Goal: Check status: Check status

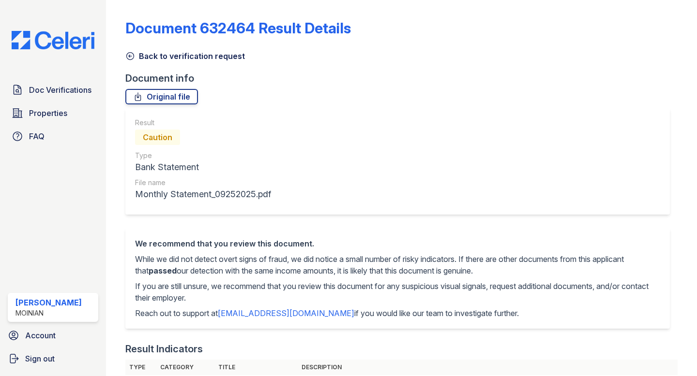
click at [132, 58] on icon at bounding box center [130, 56] width 10 height 10
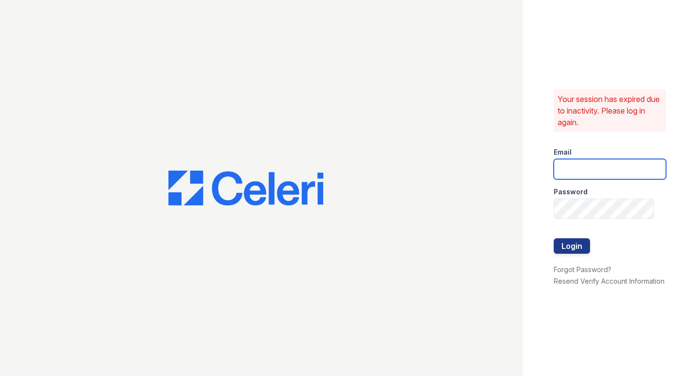
click at [604, 165] on input "email" at bounding box center [609, 169] width 112 height 20
type input "shiv@auranewyork.com"
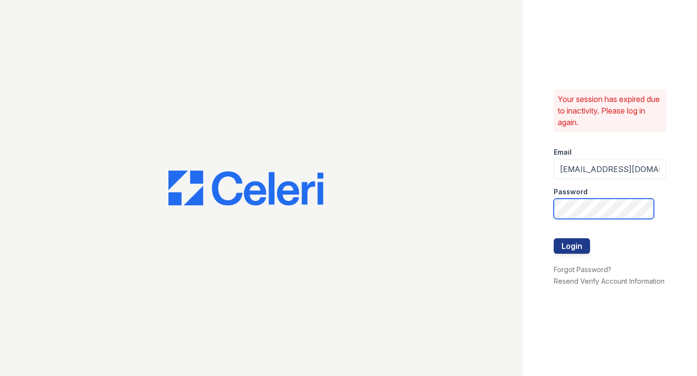
click at [553, 239] on button "Login" at bounding box center [571, 246] width 36 height 15
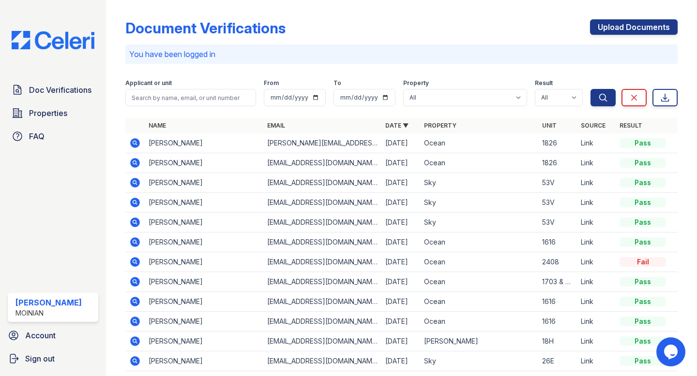
click at [132, 142] on icon at bounding box center [136, 143] width 10 height 10
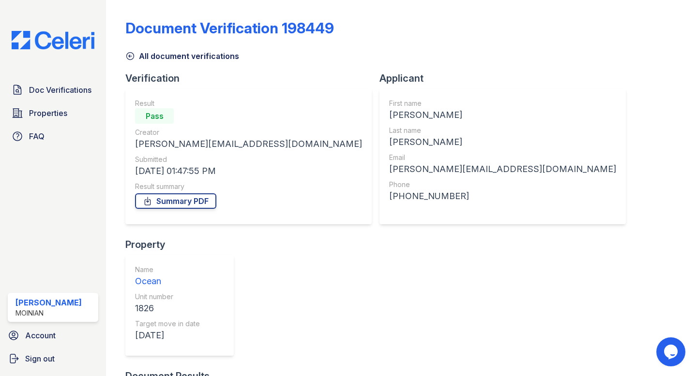
scroll to position [103, 0]
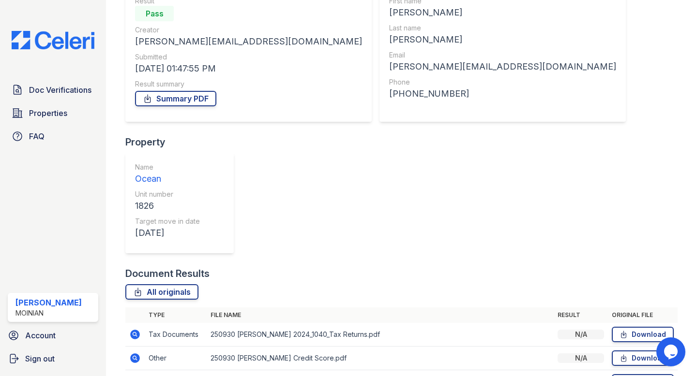
click at [134, 376] on icon at bounding box center [135, 382] width 12 height 12
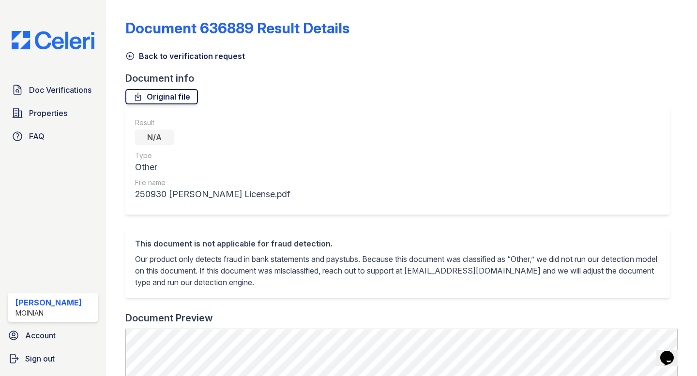
click at [157, 95] on link "Original file" at bounding box center [161, 96] width 73 height 15
click at [135, 50] on link "Back to verification request" at bounding box center [184, 56] width 119 height 12
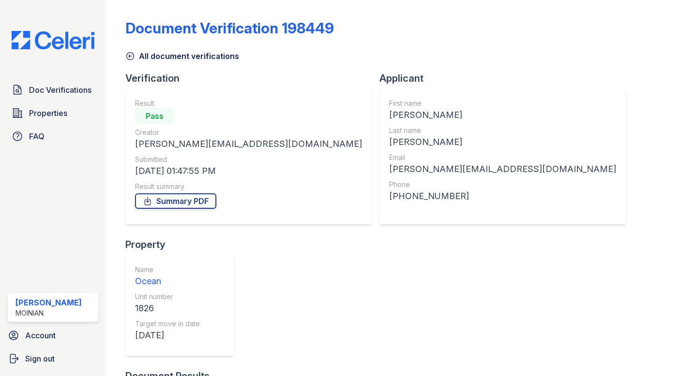
scroll to position [103, 0]
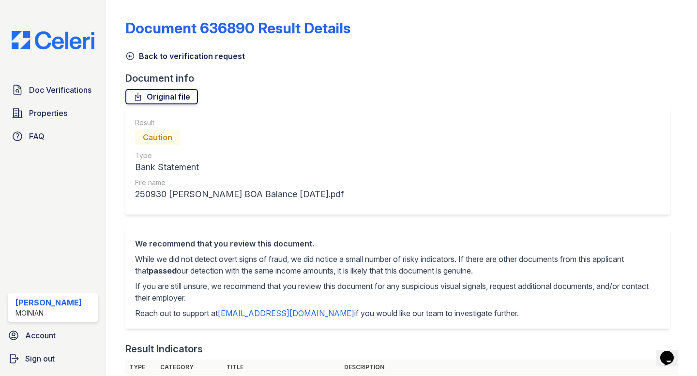
click at [157, 94] on link "Original file" at bounding box center [161, 96] width 73 height 15
click at [129, 51] on icon at bounding box center [130, 56] width 10 height 10
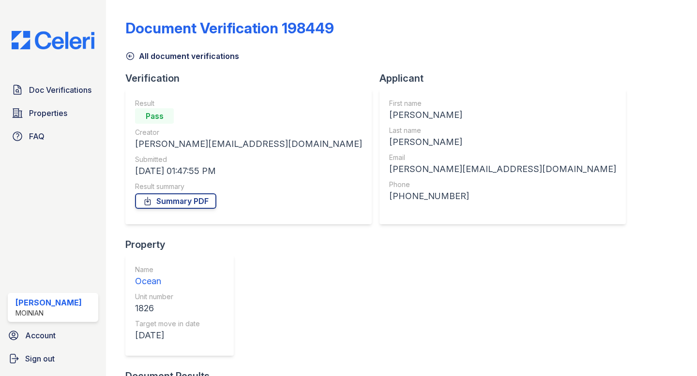
scroll to position [103, 0]
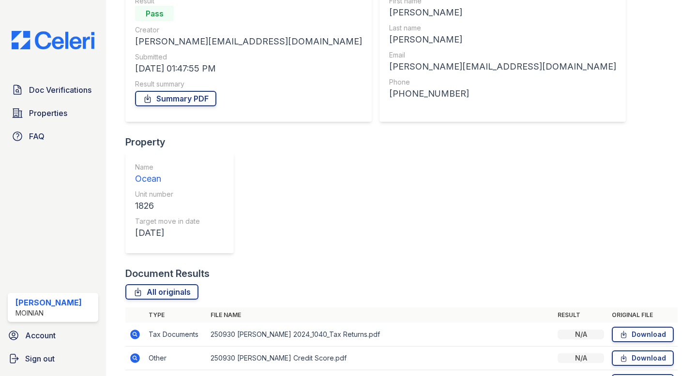
click at [136, 330] on icon at bounding box center [136, 335] width 10 height 10
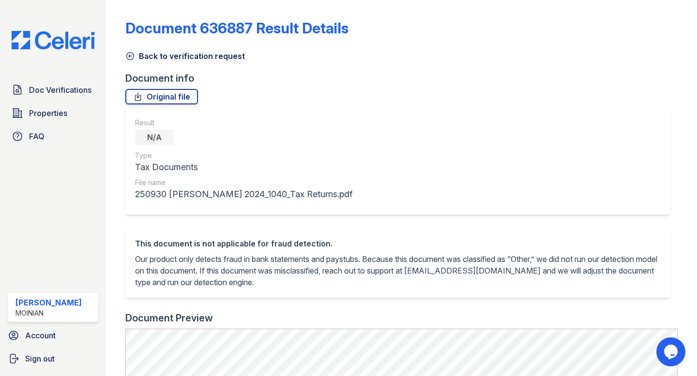
click at [131, 48] on div "Back to verification request" at bounding box center [401, 53] width 552 height 17
click at [131, 55] on icon at bounding box center [130, 56] width 10 height 10
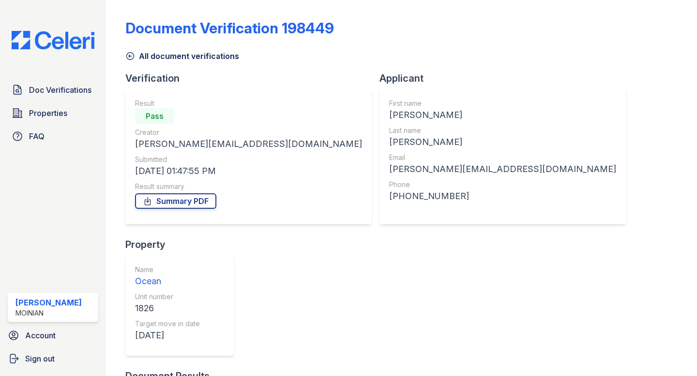
scroll to position [103, 0]
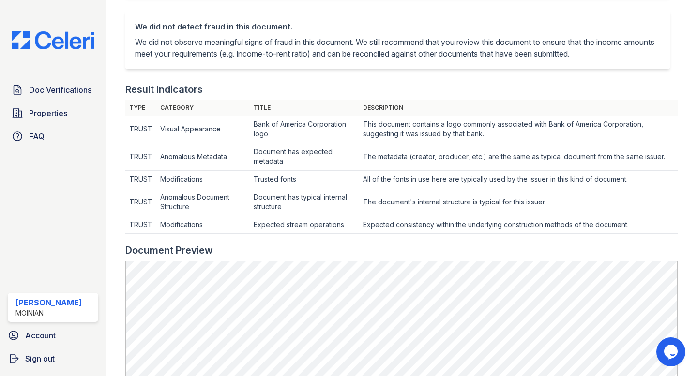
scroll to position [68, 0]
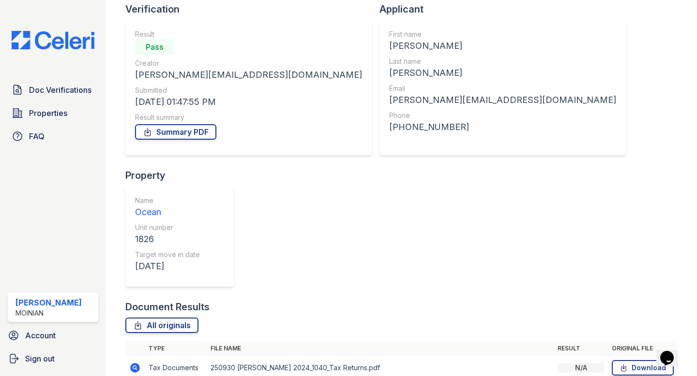
scroll to position [71, 0]
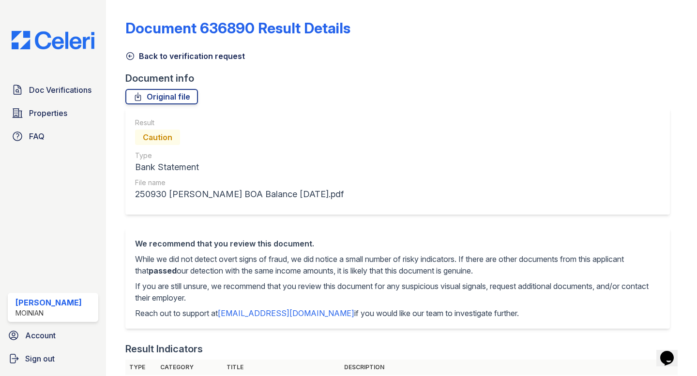
click at [129, 53] on icon at bounding box center [130, 56] width 10 height 10
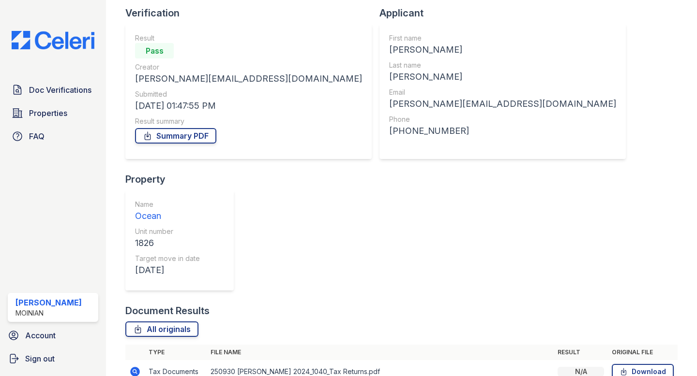
scroll to position [67, 0]
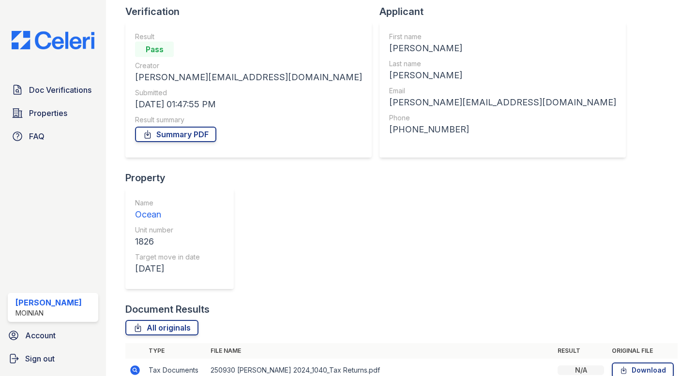
click at [136, 366] on icon at bounding box center [136, 371] width 10 height 10
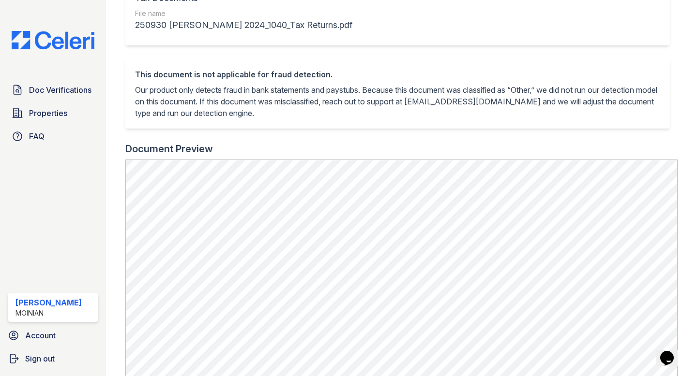
scroll to position [50, 0]
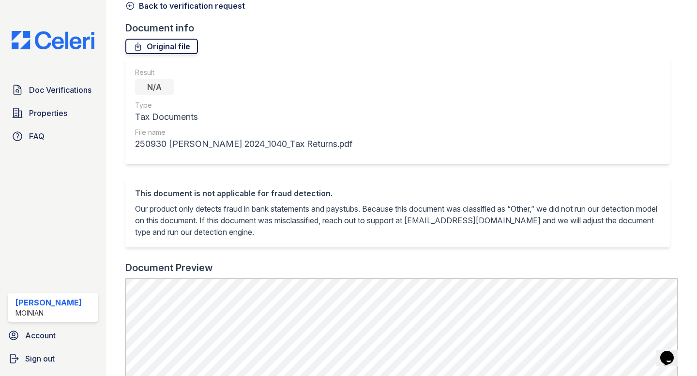
click at [149, 54] on link "Original file" at bounding box center [161, 46] width 73 height 15
click at [522, 66] on div "Result N/A Type Tax Documents File name 250930 [PERSON_NAME] 2024_1040_Tax Retu…" at bounding box center [397, 111] width 544 height 106
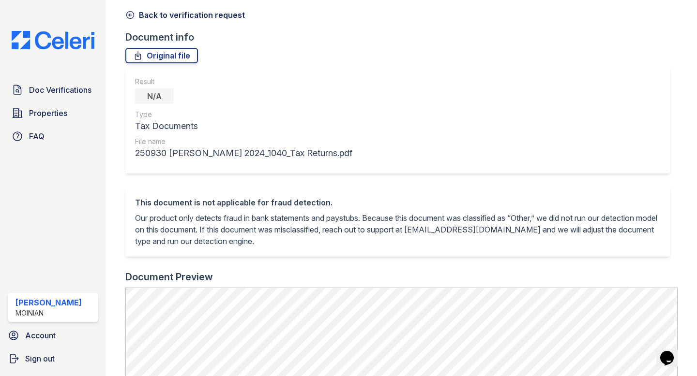
scroll to position [0, 0]
